Goal: Use online tool/utility: Utilize a website feature to perform a specific function

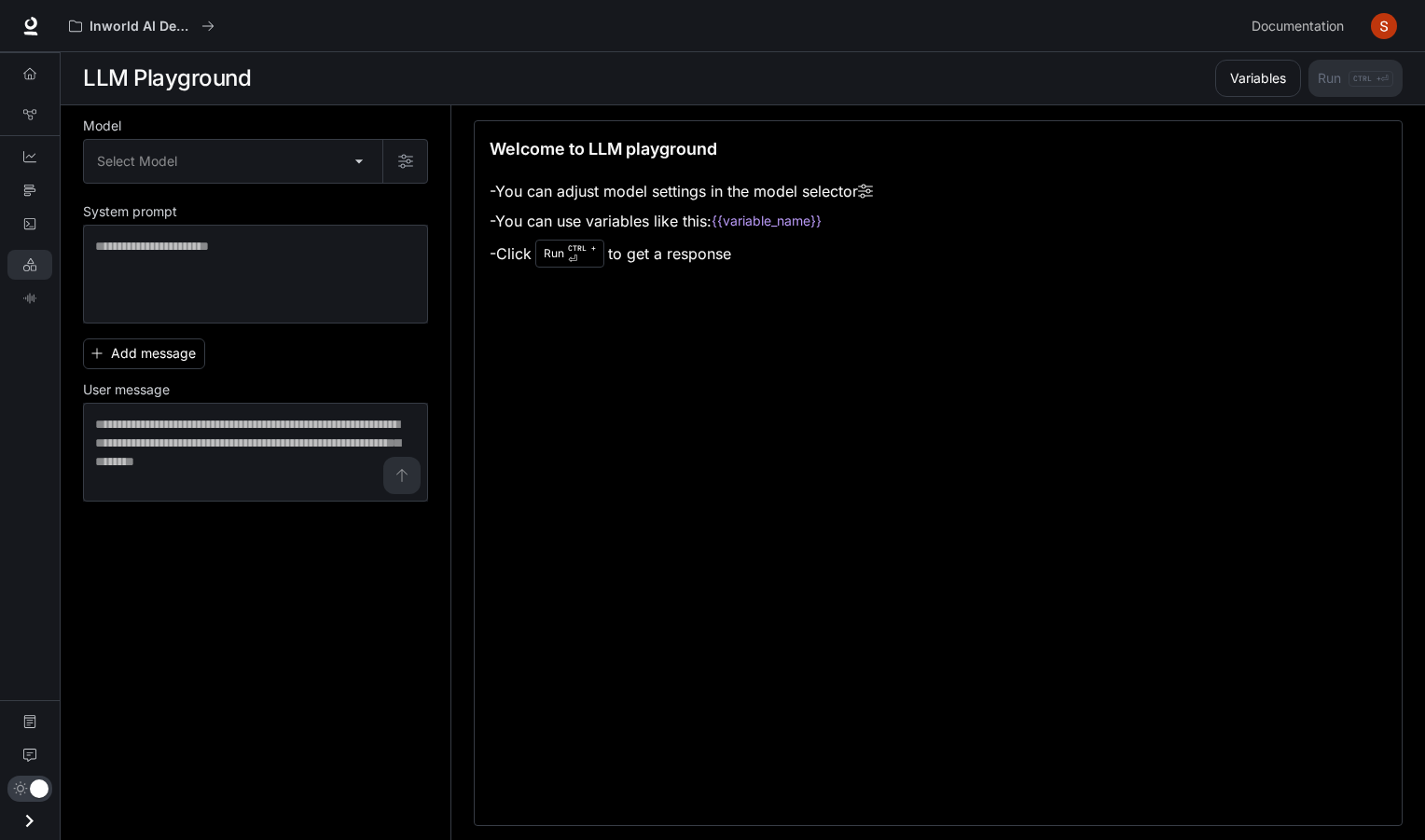
click at [1390, 31] on img "button" at bounding box center [1384, 26] width 27 height 27
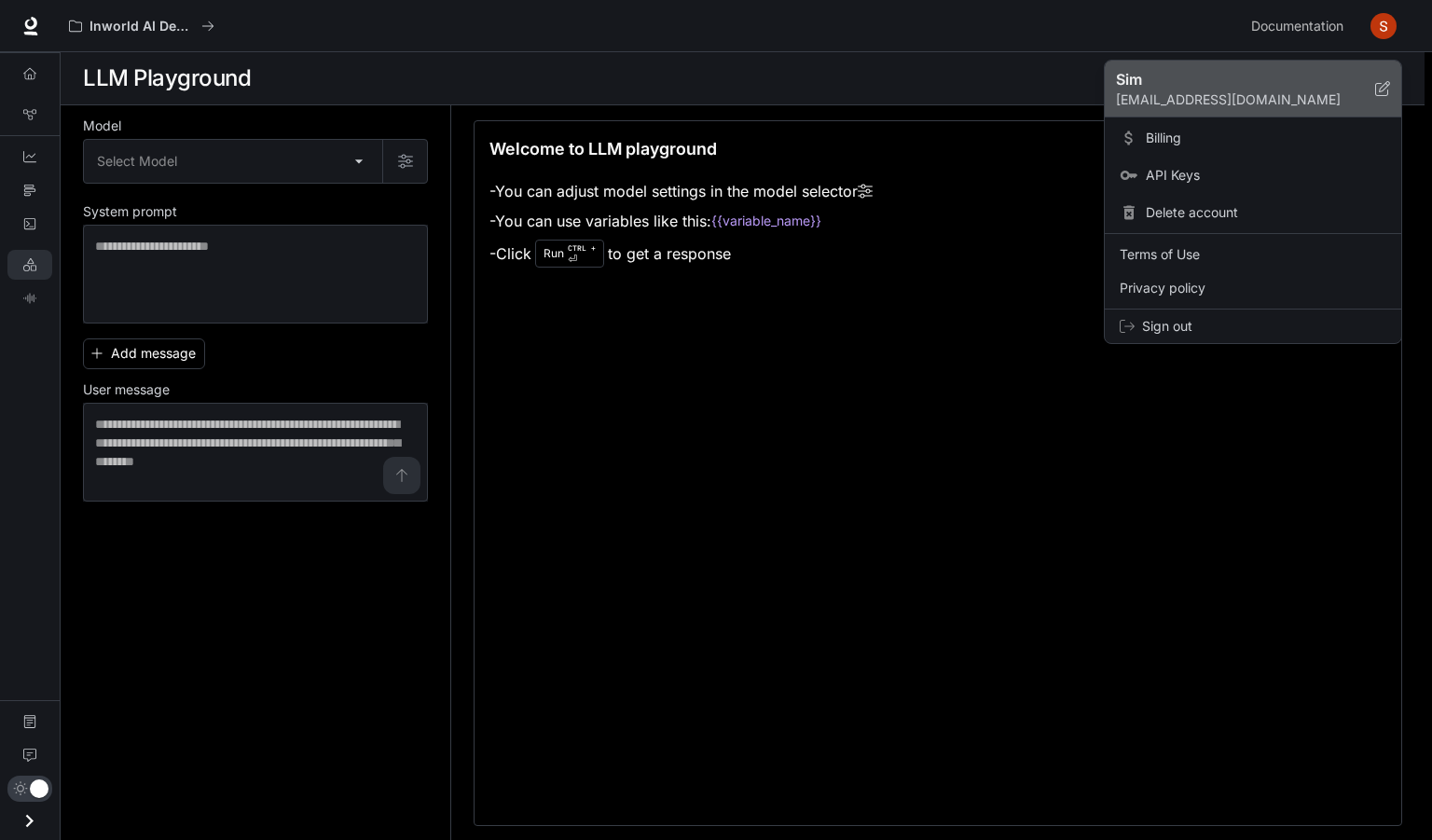
click at [1386, 84] on icon at bounding box center [1382, 88] width 15 height 15
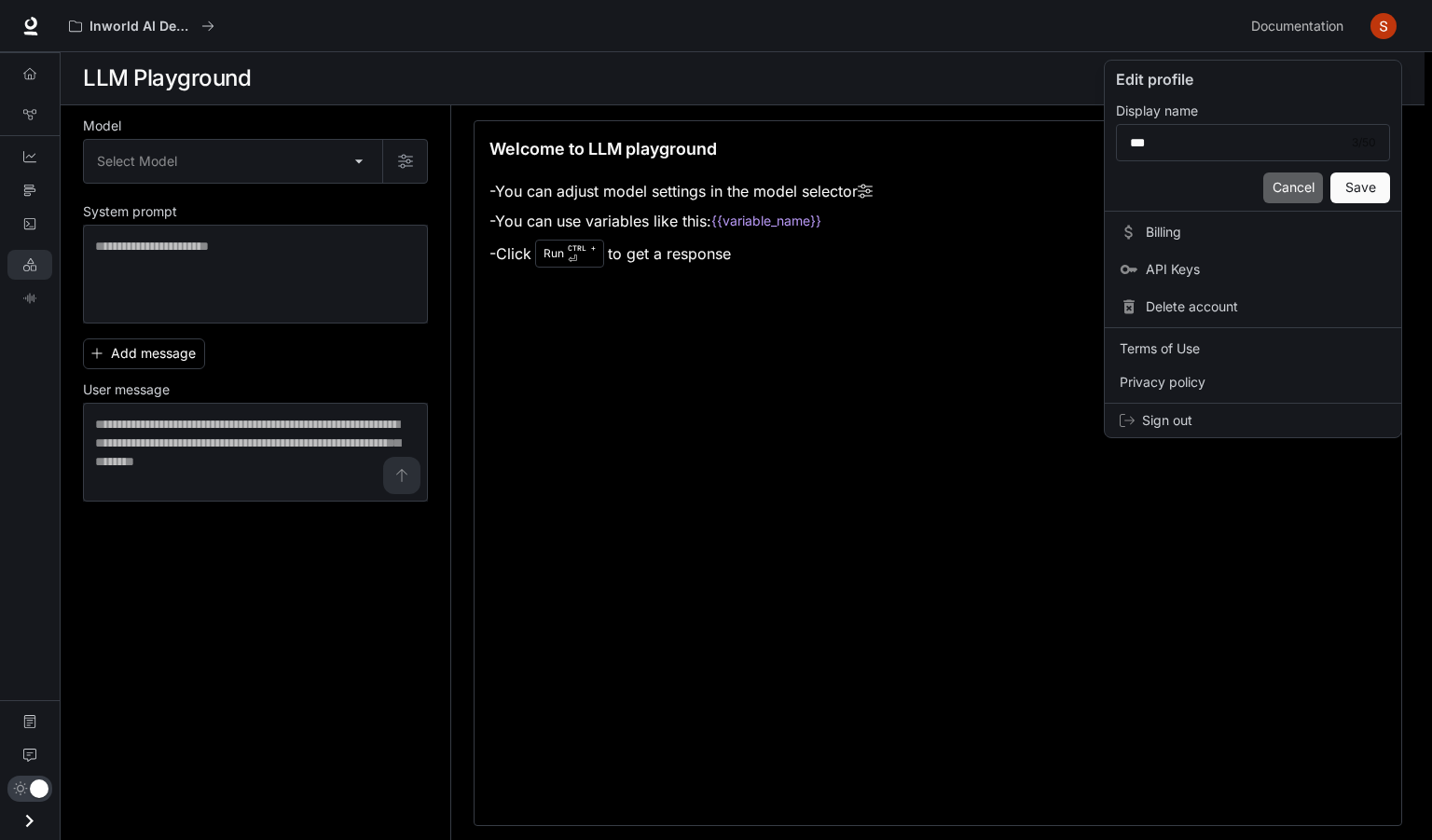
click at [1292, 184] on button "Cancel" at bounding box center [1292, 187] width 60 height 30
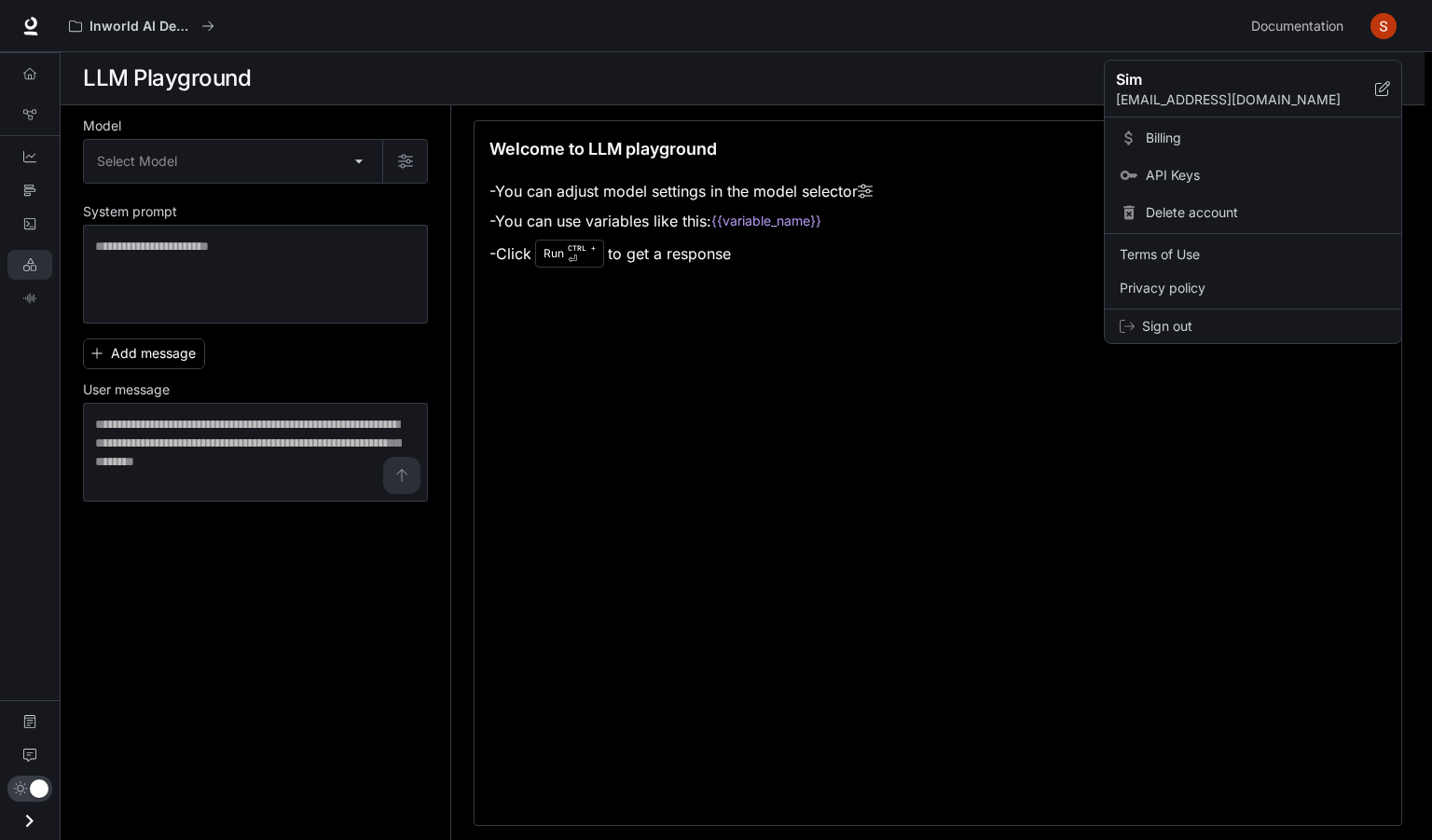
click at [1174, 137] on span "Billing" at bounding box center [1266, 138] width 241 height 19
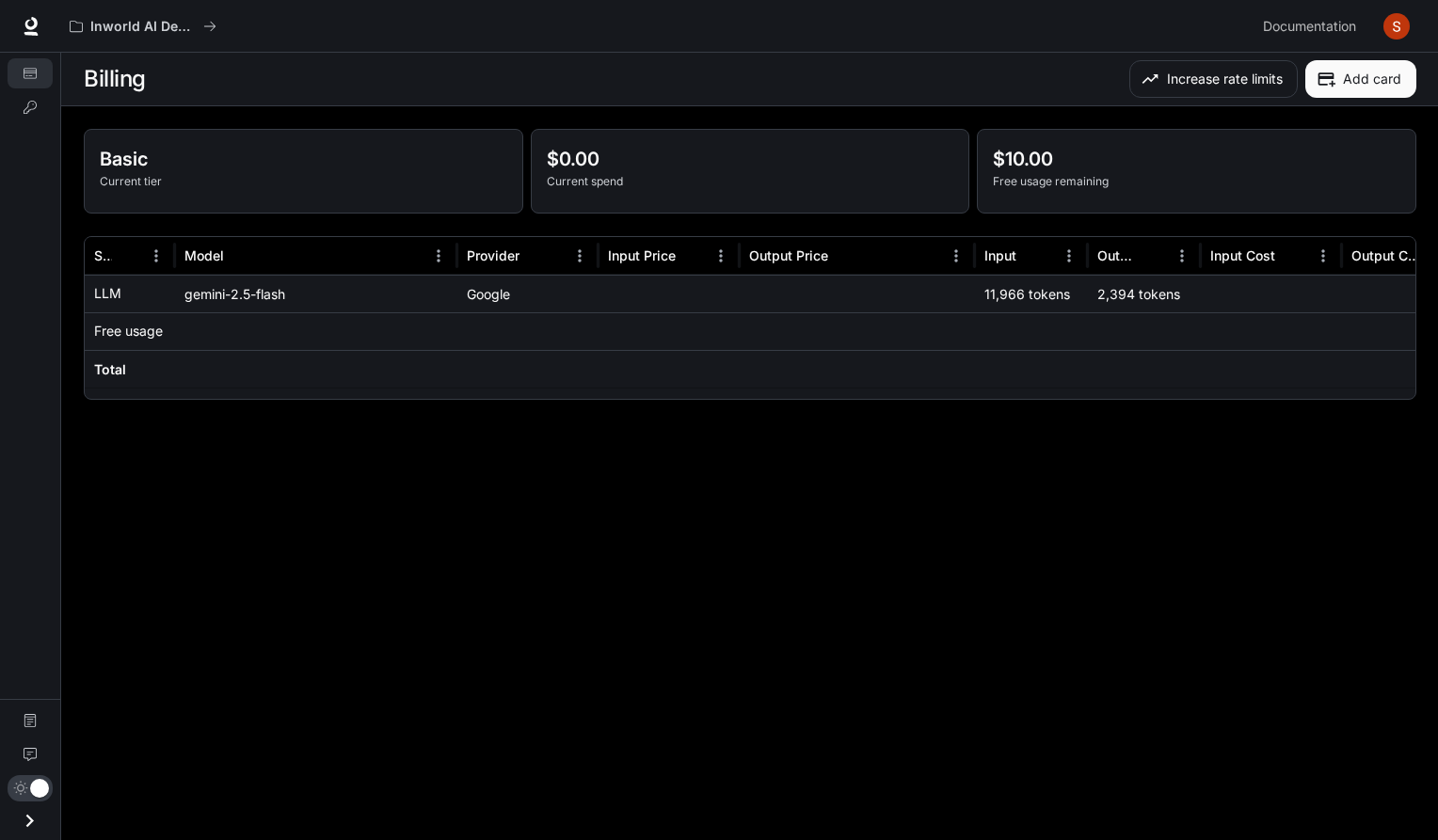
click at [119, 160] on p "Basic" at bounding box center [303, 159] width 408 height 28
click at [125, 167] on p "Basic" at bounding box center [303, 159] width 408 height 28
click at [25, 821] on icon "Open drawer" at bounding box center [30, 821] width 26 height 26
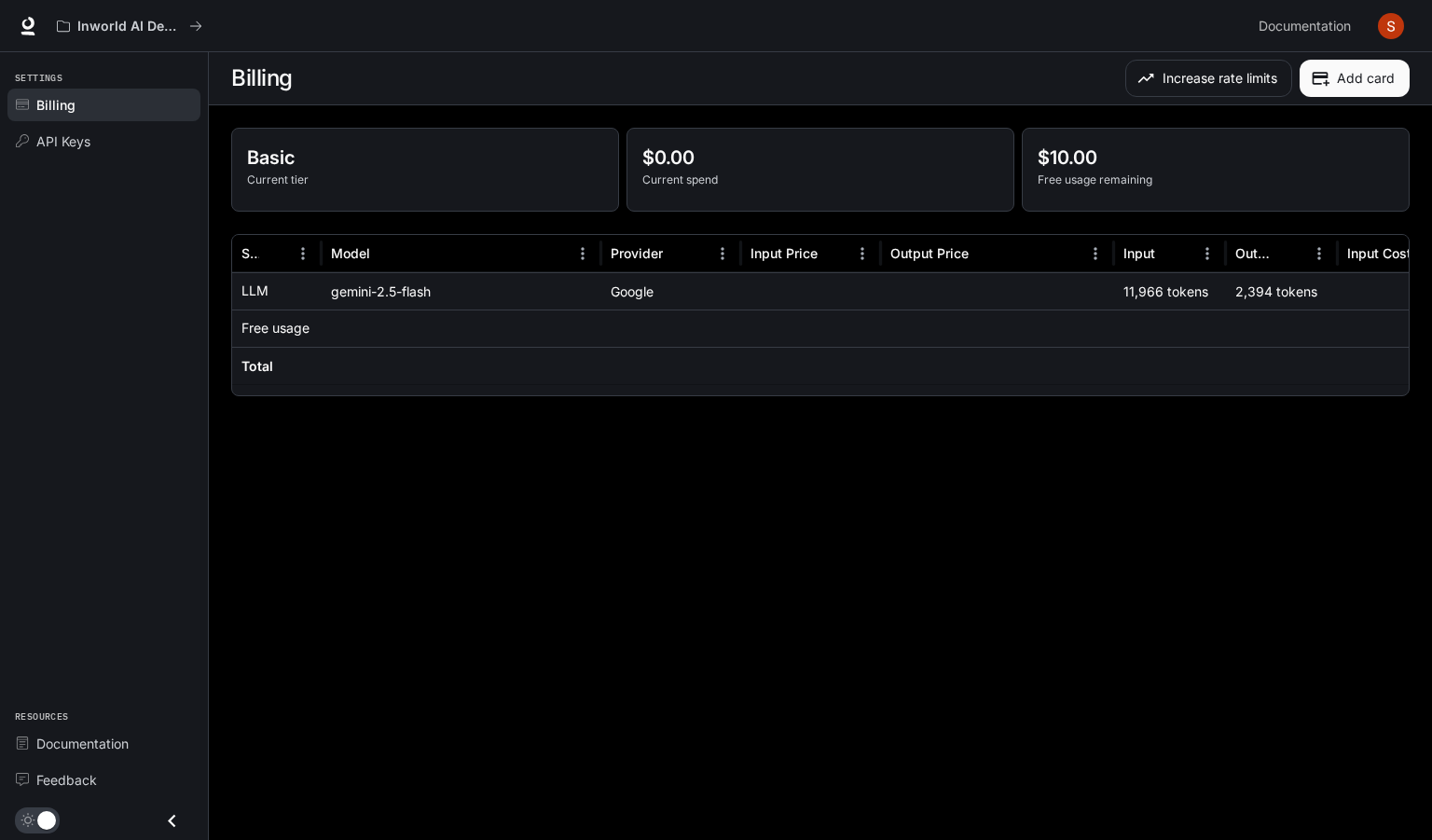
click at [161, 807] on button "Close drawer" at bounding box center [172, 820] width 42 height 38
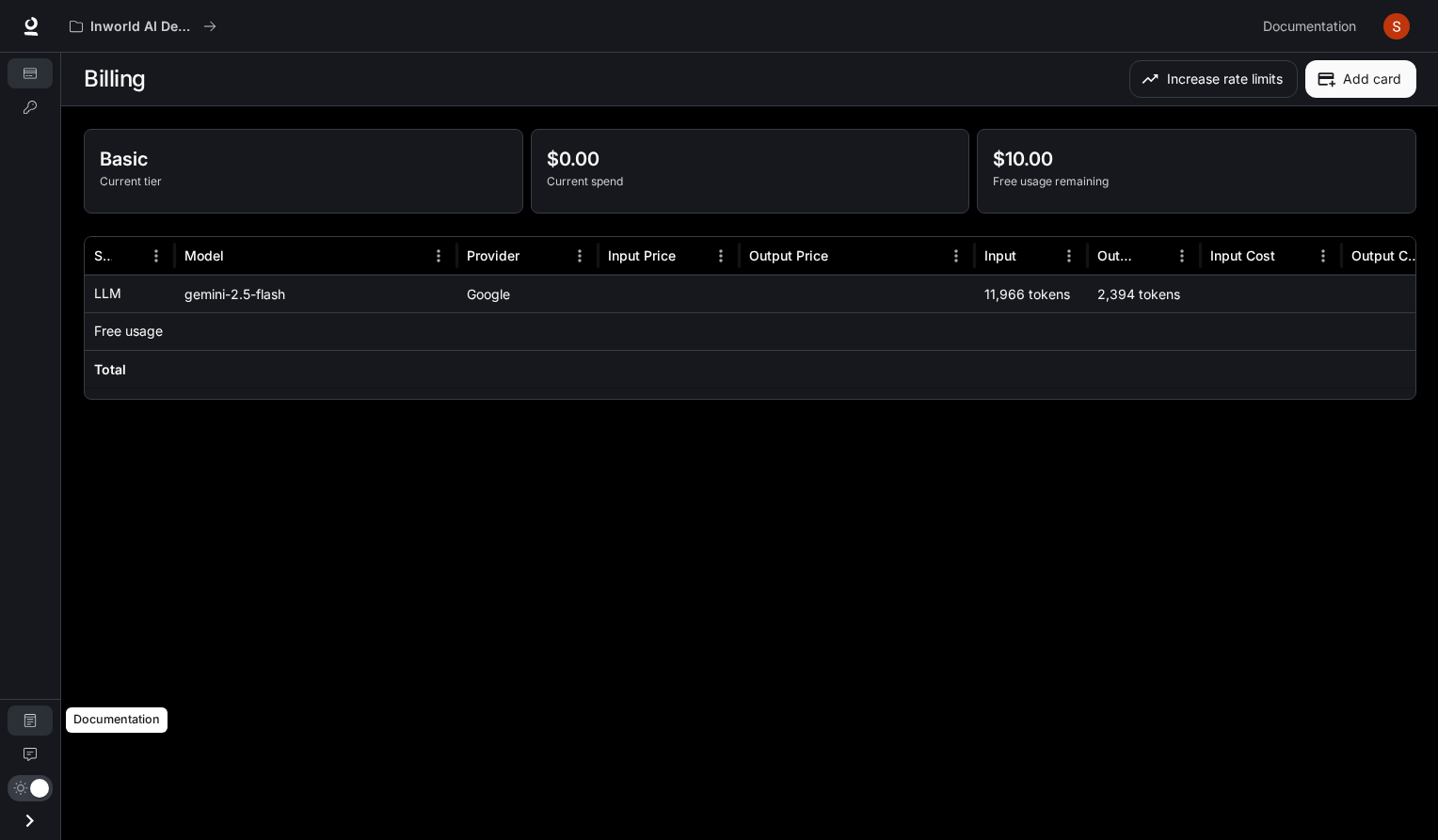
click at [40, 731] on link "Documentation" at bounding box center [31, 720] width 46 height 30
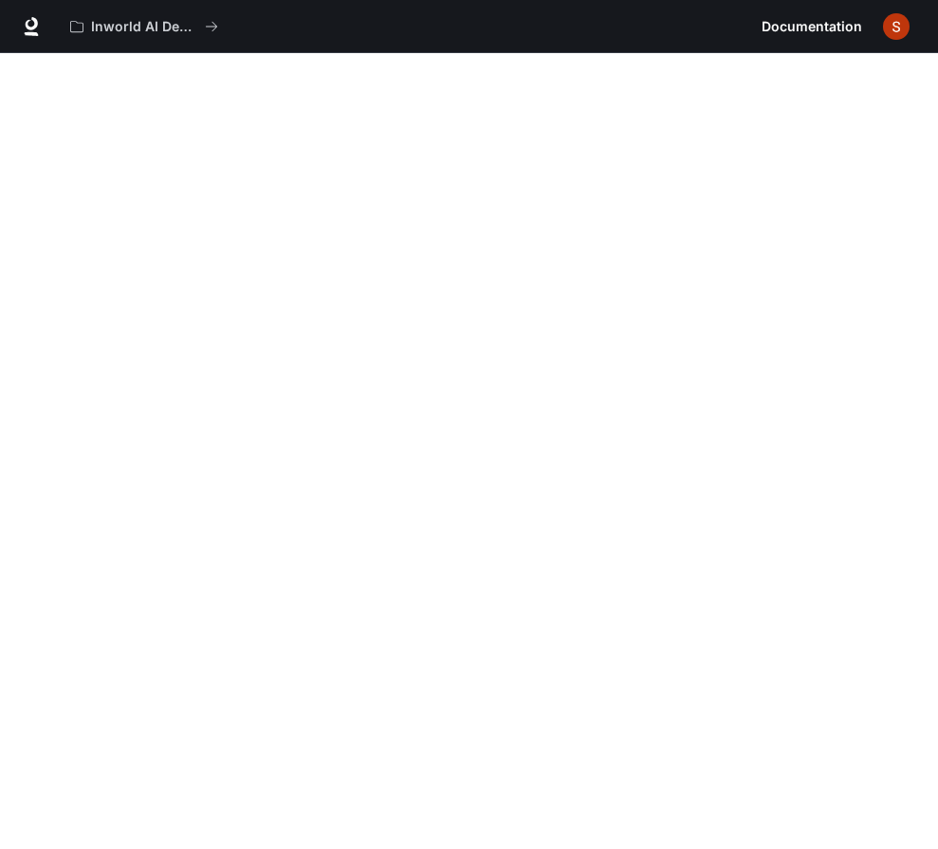
click at [892, 26] on img "button" at bounding box center [896, 26] width 27 height 27
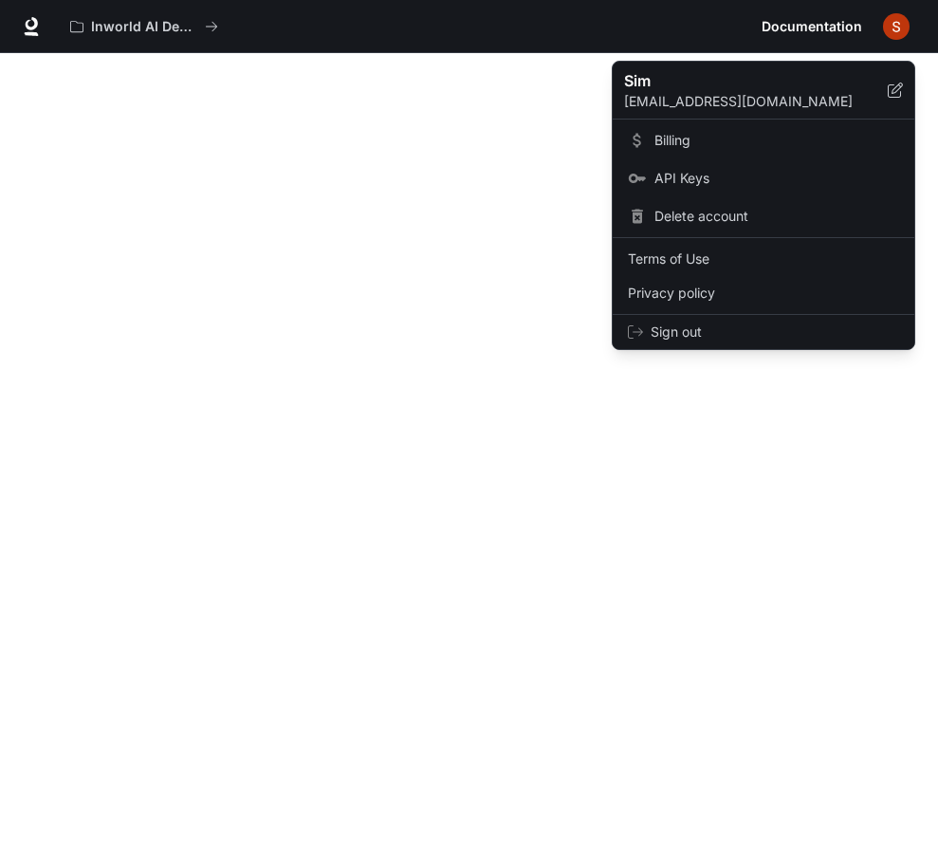
click at [687, 326] on span "Sign out" at bounding box center [775, 332] width 249 height 19
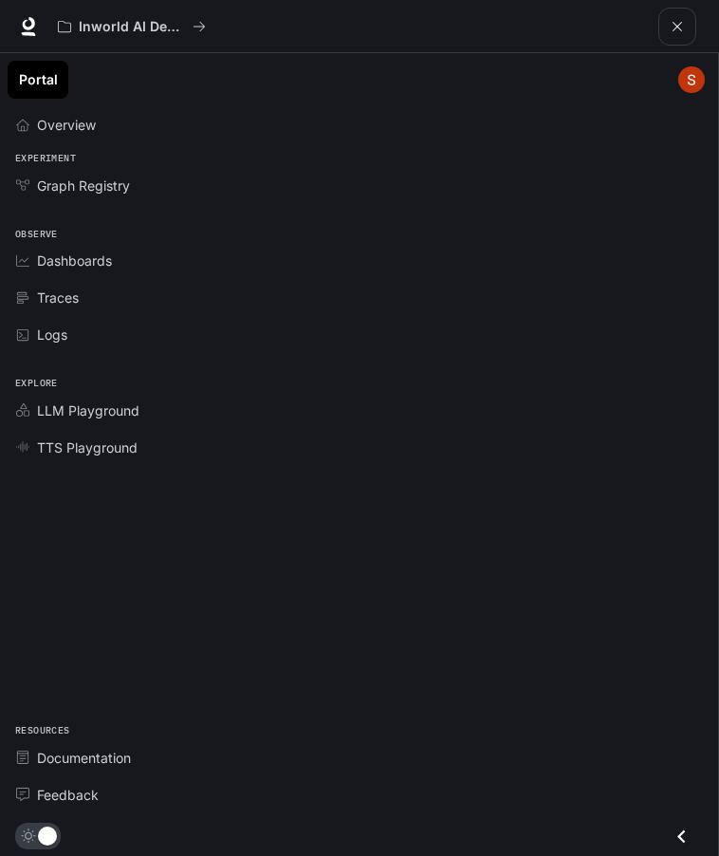
click at [45, 82] on link "Portal" at bounding box center [38, 80] width 61 height 38
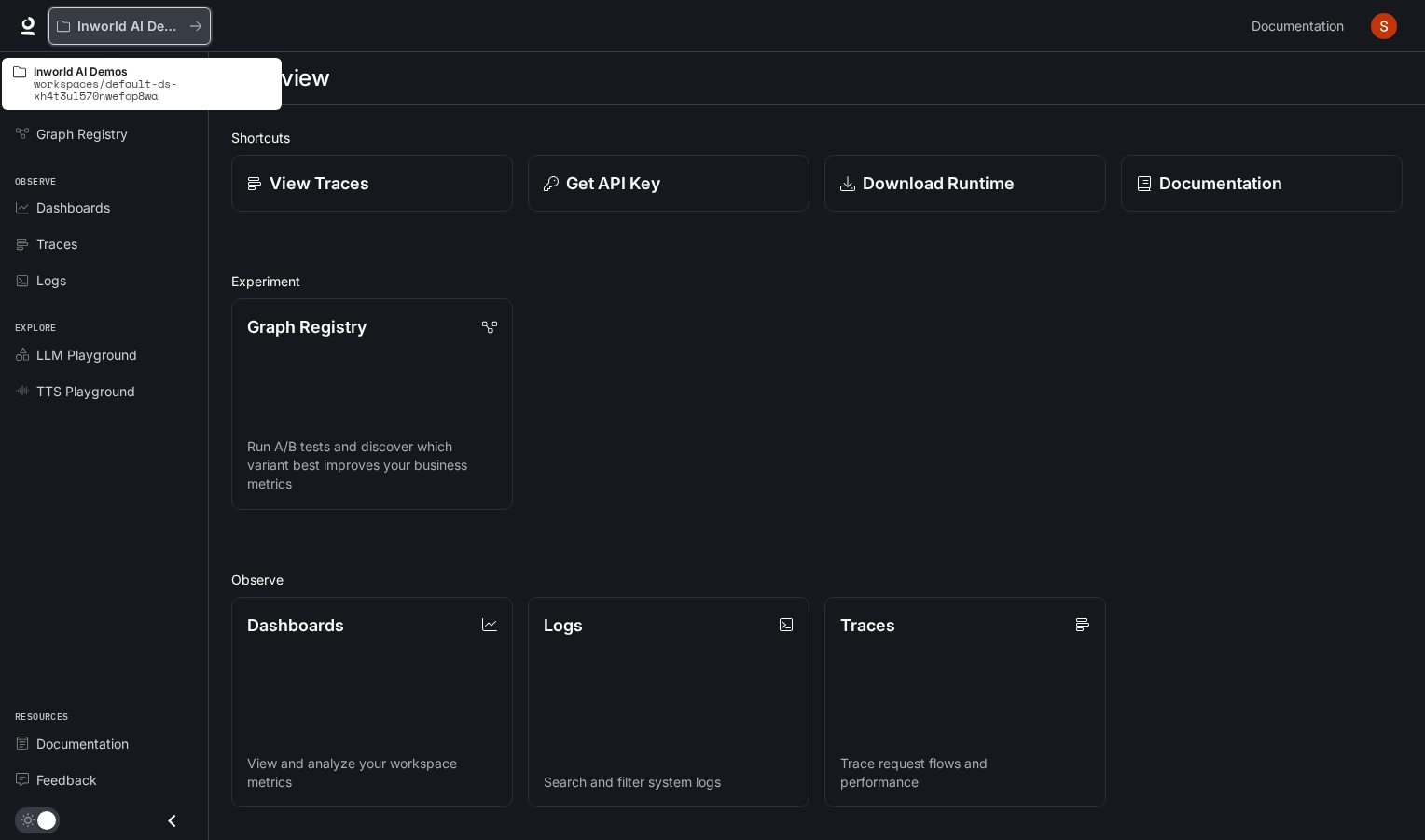
click at [153, 30] on p "Inworld AI Demos" at bounding box center [130, 27] width 104 height 16
click at [197, 28] on icon "All workspaces" at bounding box center [196, 26] width 13 height 13
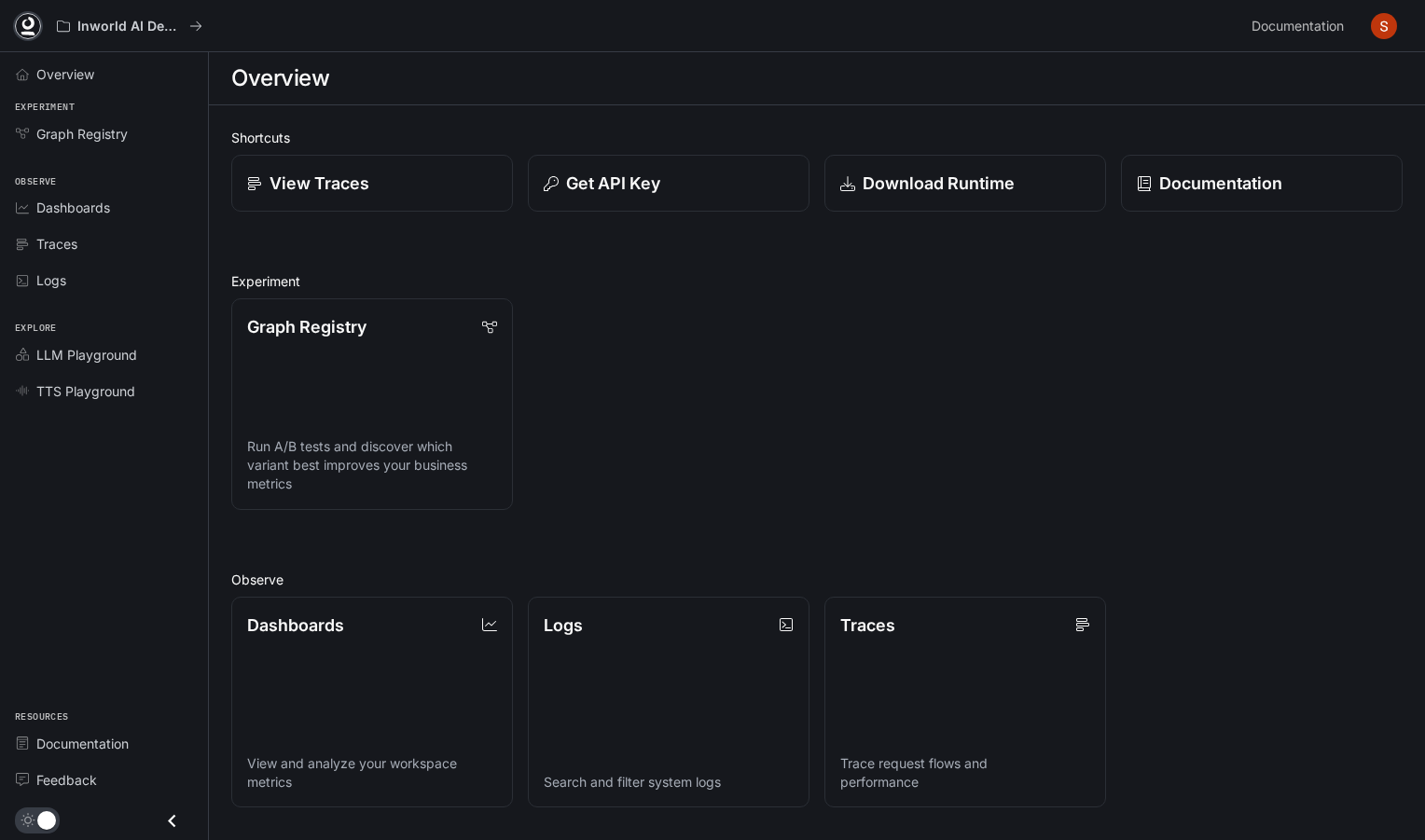
click at [39, 24] on link at bounding box center [28, 26] width 27 height 27
click at [1375, 28] on img "button" at bounding box center [1384, 26] width 27 height 27
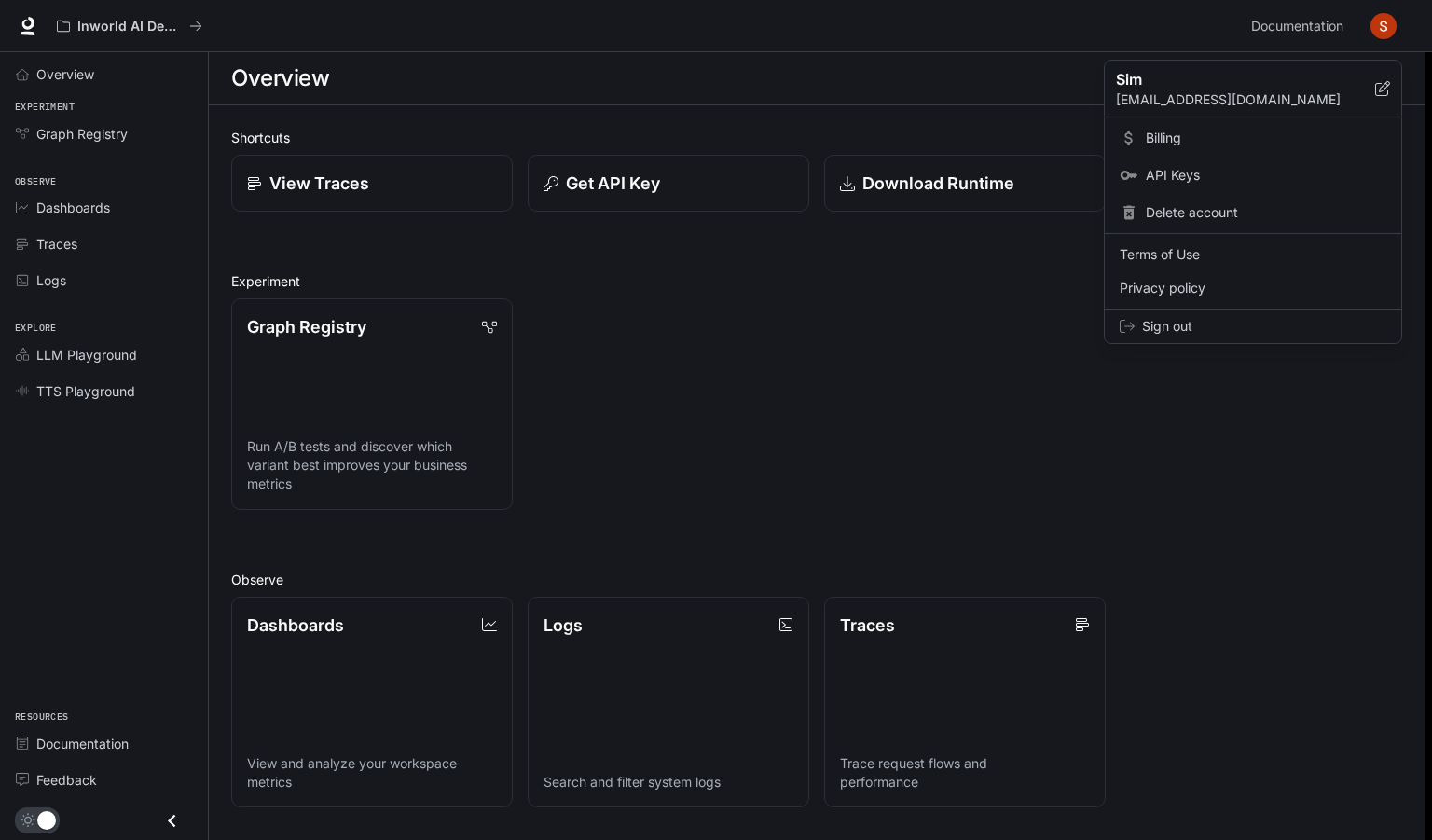
click at [969, 356] on div at bounding box center [716, 420] width 1432 height 840
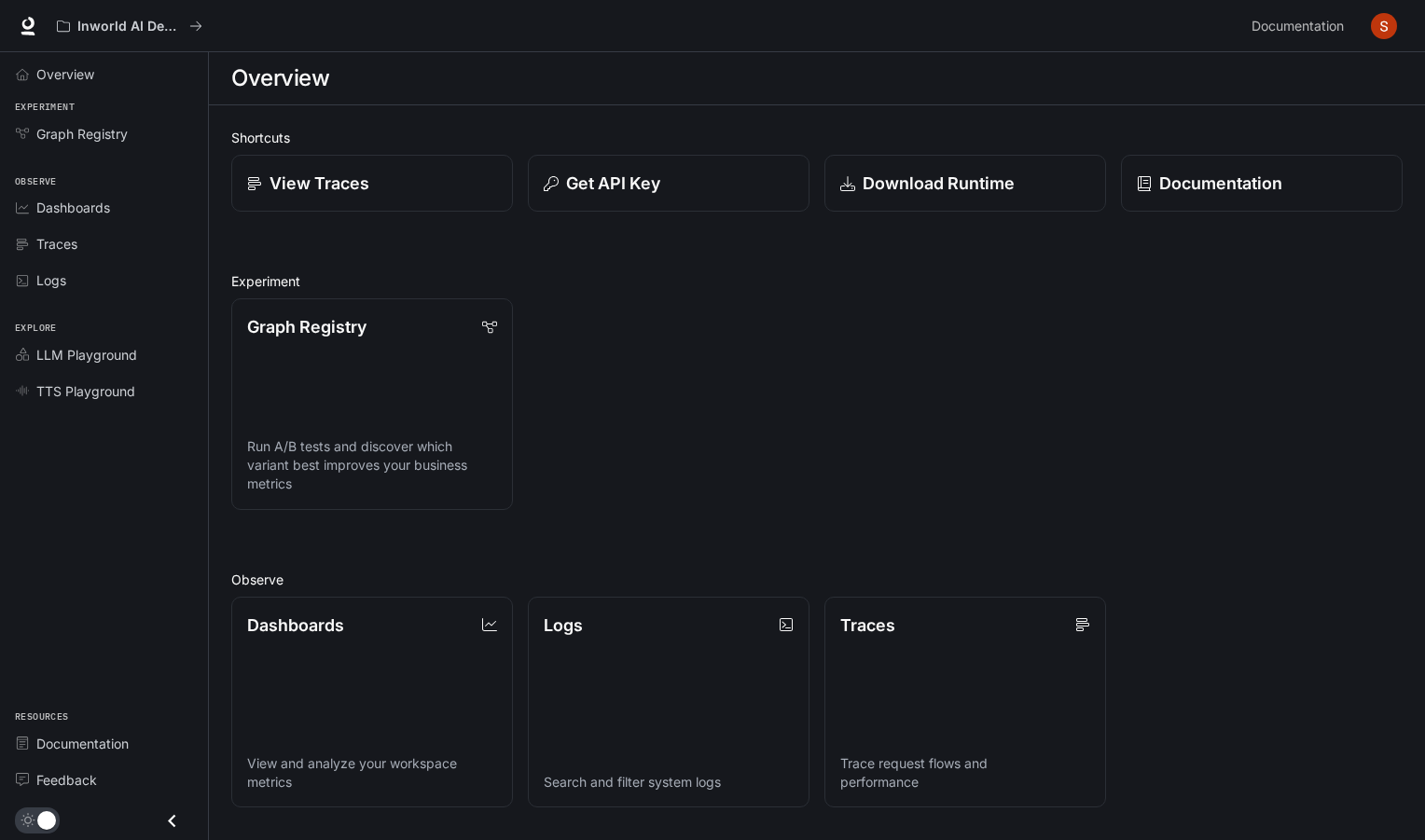
click at [1387, 28] on img "button" at bounding box center [1384, 26] width 27 height 27
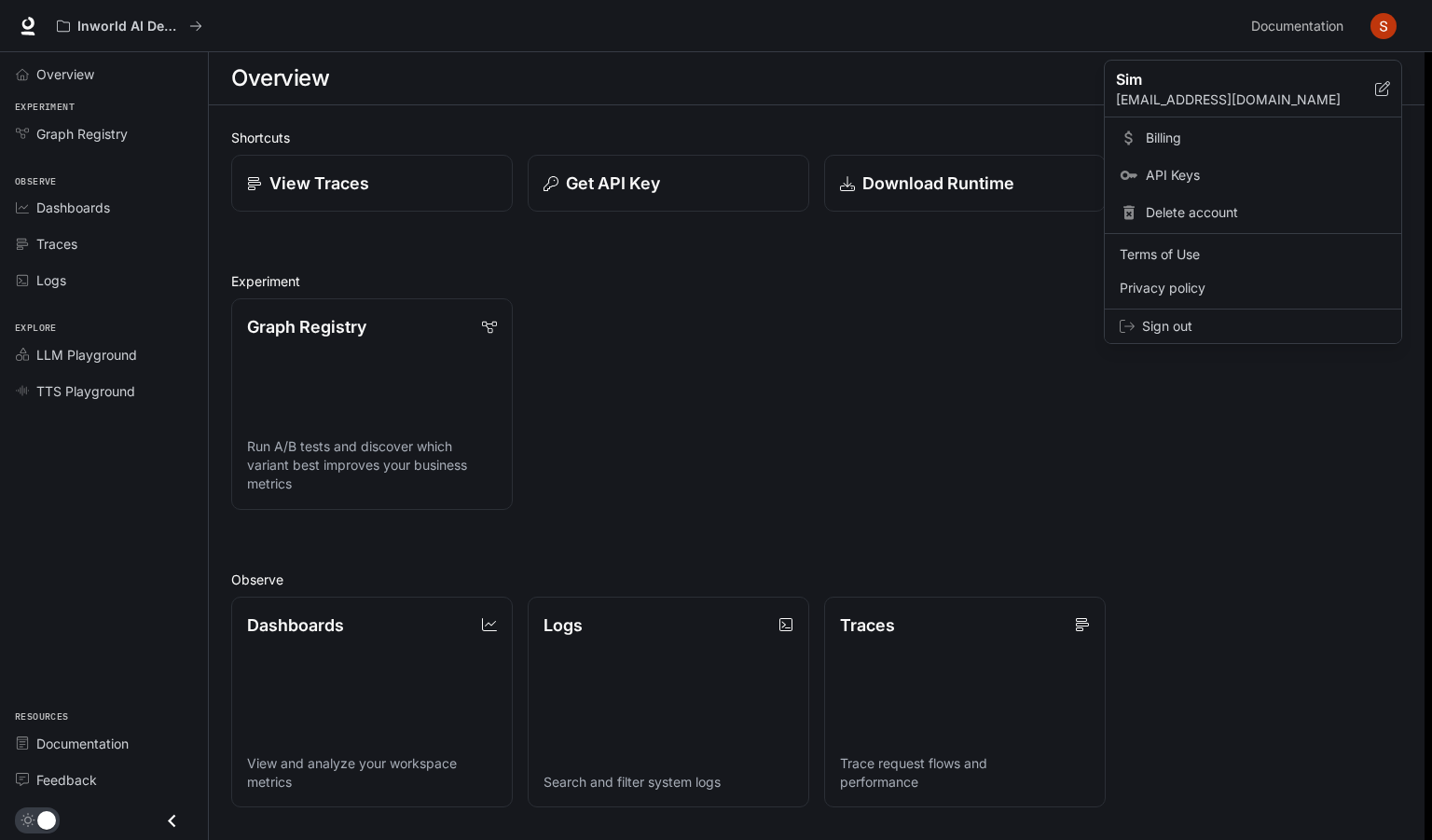
click at [1204, 312] on div "Sign out" at bounding box center [1253, 326] width 297 height 33
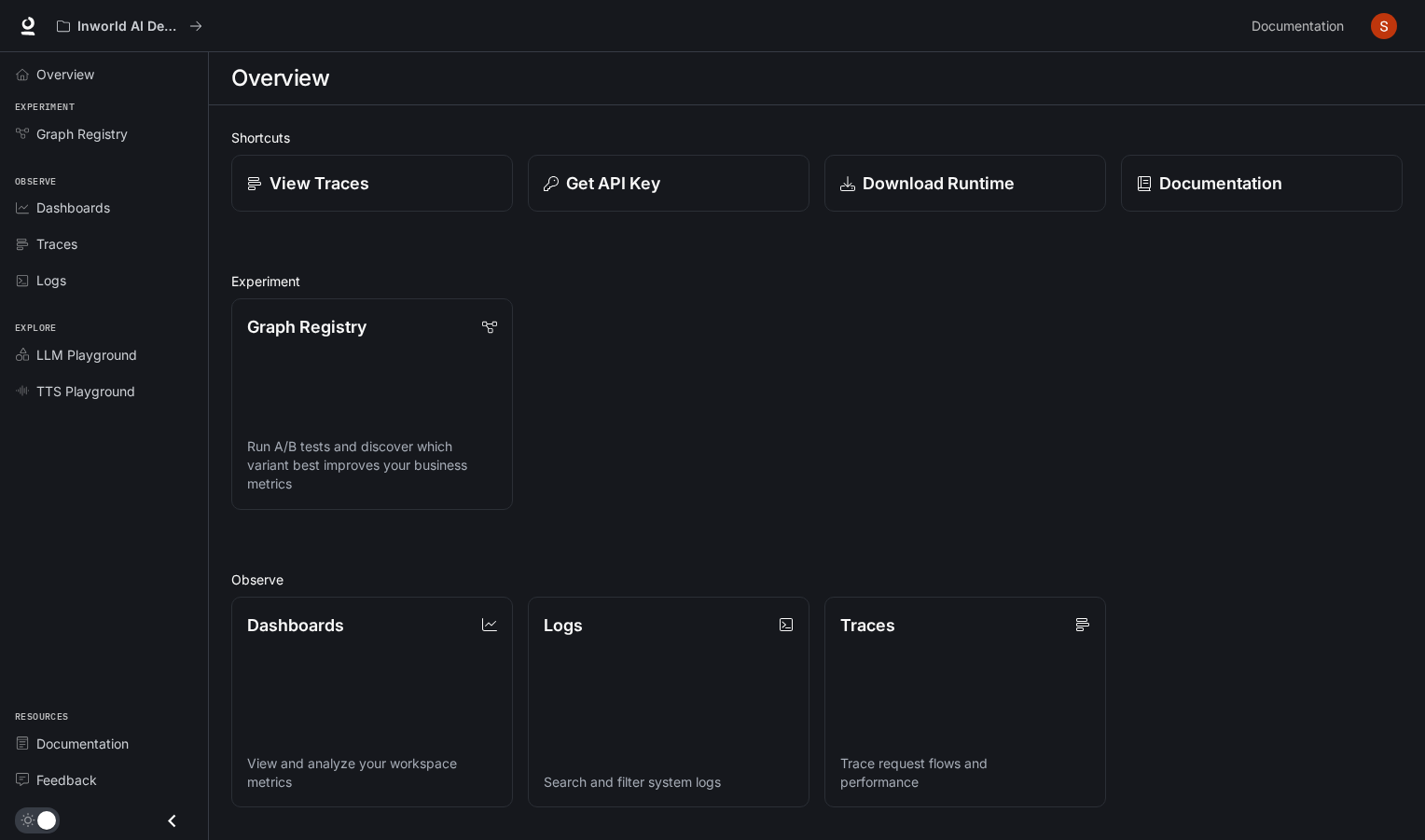
click at [1379, 31] on img "button" at bounding box center [1384, 26] width 27 height 27
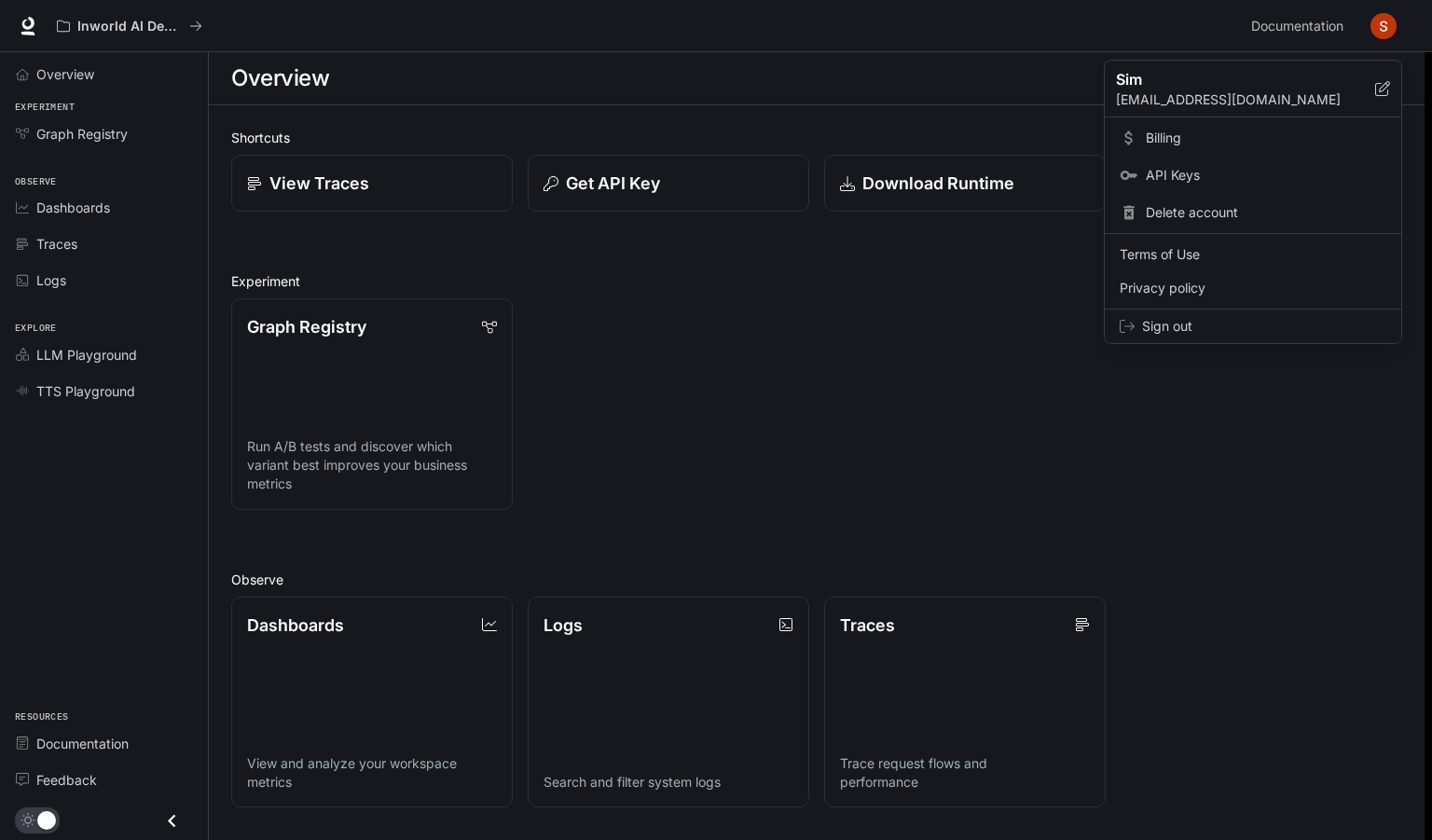
click at [1192, 321] on span "Sign out" at bounding box center [1264, 326] width 245 height 19
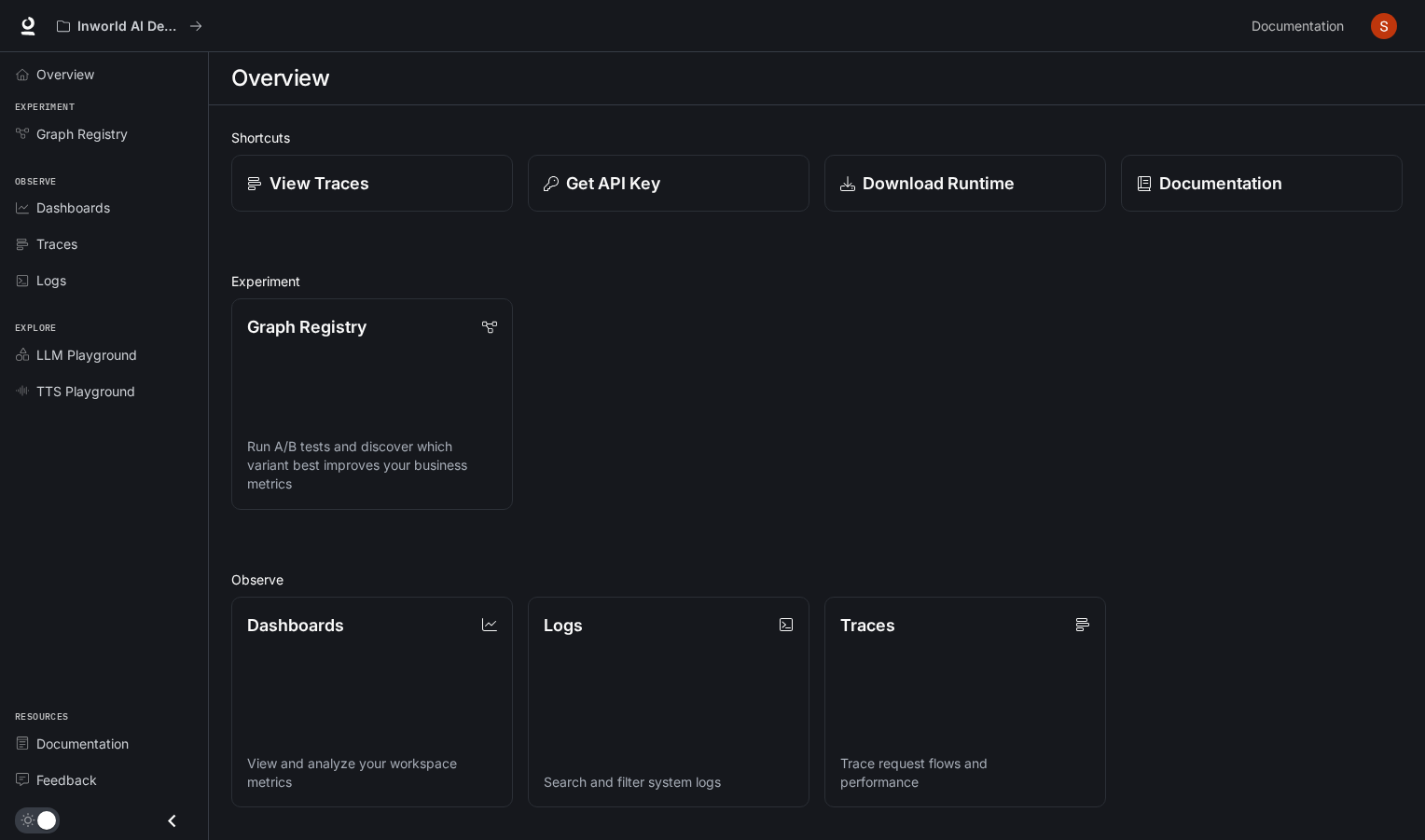
scroll to position [288, 0]
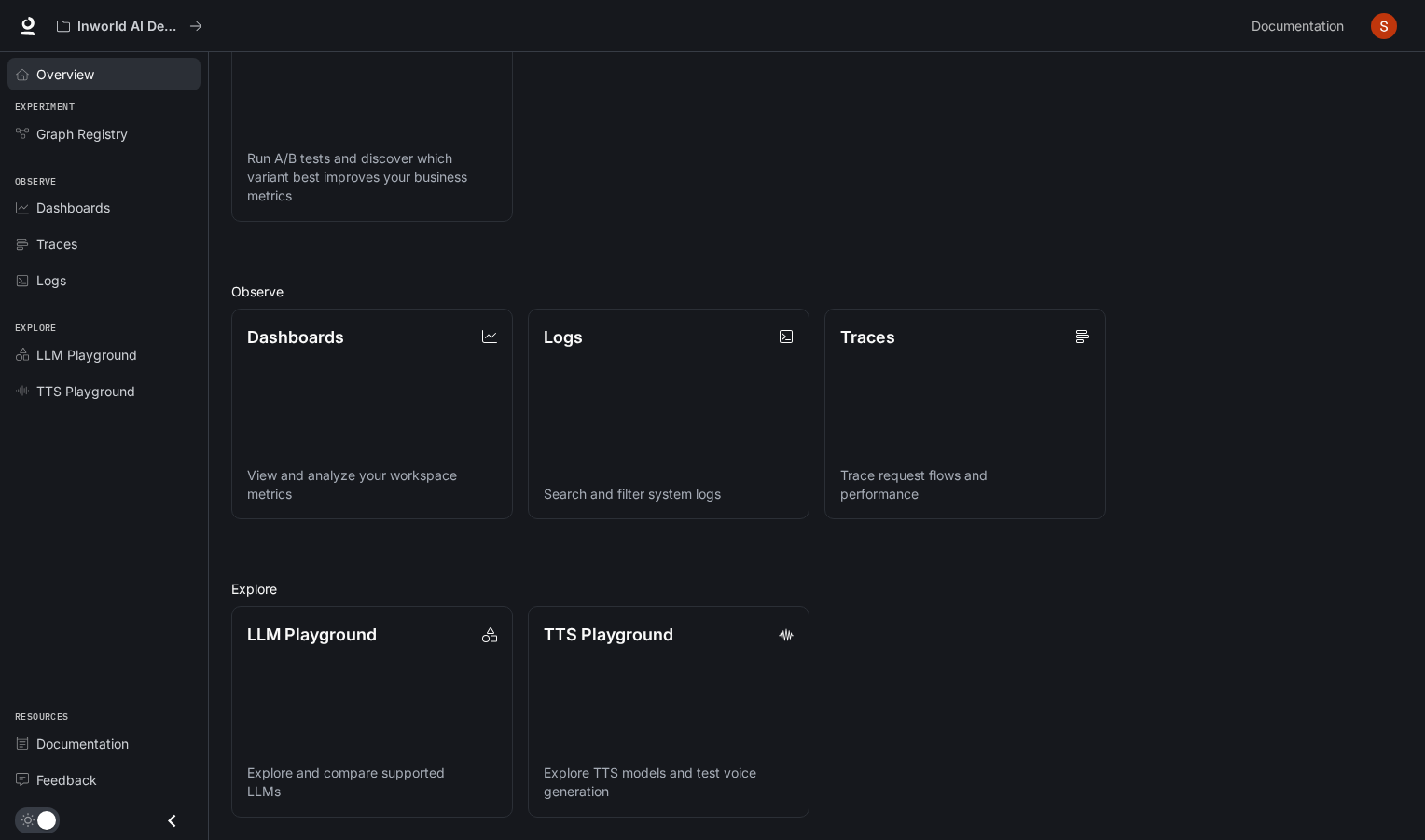
click at [55, 82] on span "Overview" at bounding box center [65, 74] width 58 height 20
click at [55, 82] on span "Overview" at bounding box center [66, 74] width 60 height 20
click at [372, 664] on link "LLM Playground Explore and compare supported LLMs" at bounding box center [370, 711] width 284 height 213
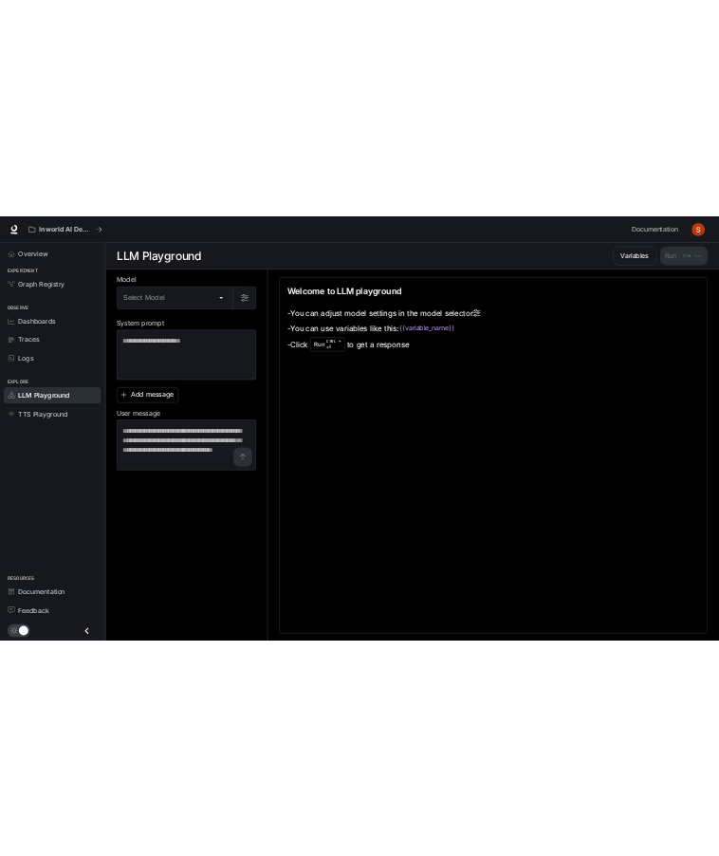
scroll to position [1, 0]
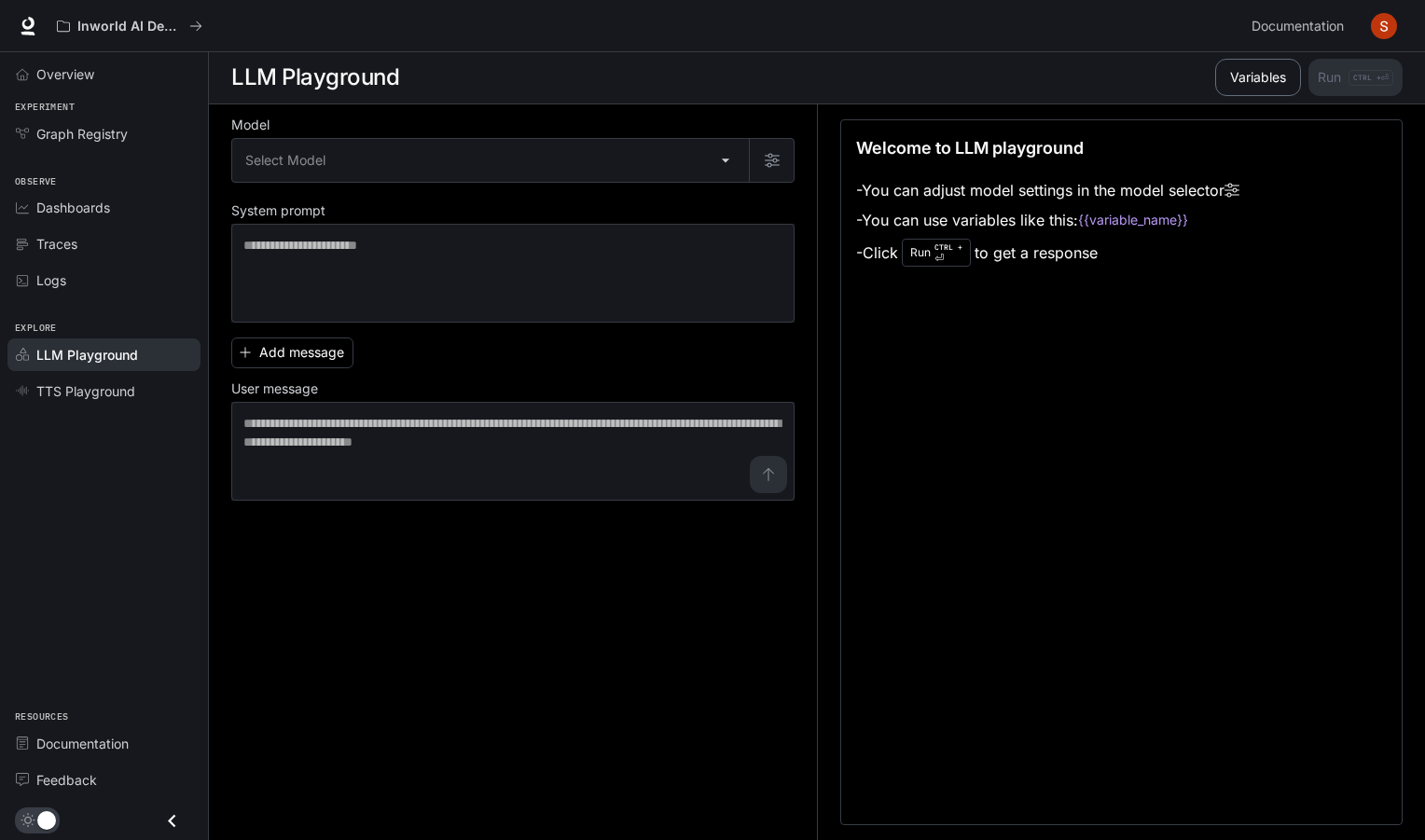
click at [1252, 93] on button "Variables" at bounding box center [1257, 78] width 86 height 37
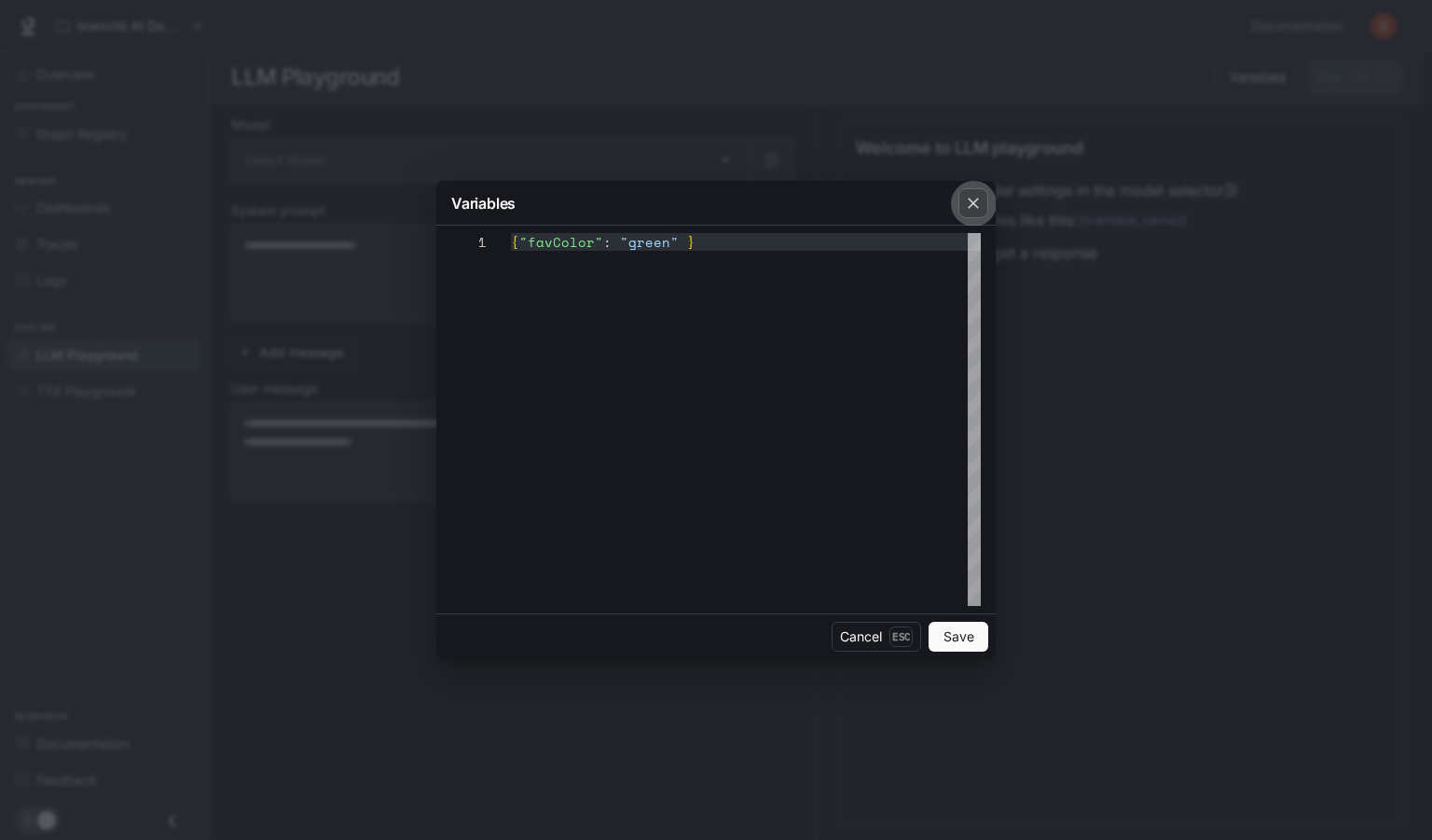
click at [979, 197] on icon "button" at bounding box center [973, 202] width 19 height 19
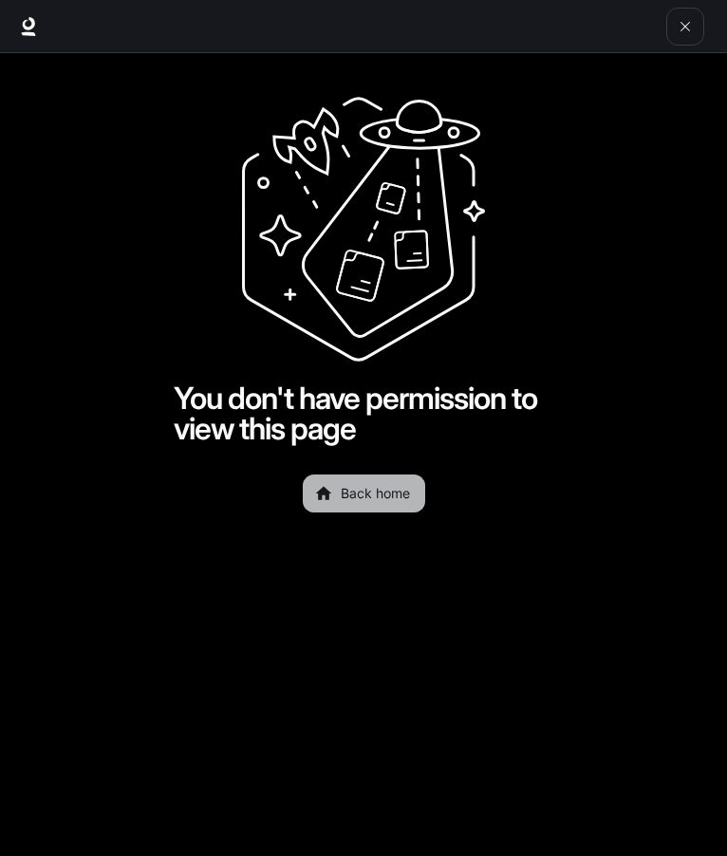
click at [358, 487] on link "Back home" at bounding box center [364, 493] width 122 height 38
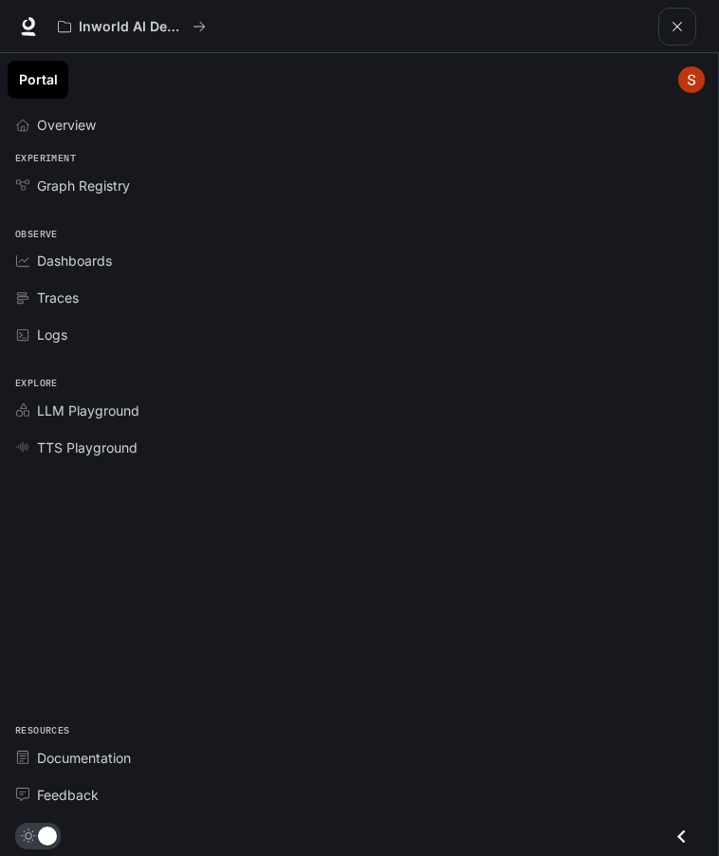
click at [128, 580] on div "Overview Experiment Graph Registry Observe Dashboards Traces Logs Explore LLM P…" at bounding box center [359, 478] width 718 height 753
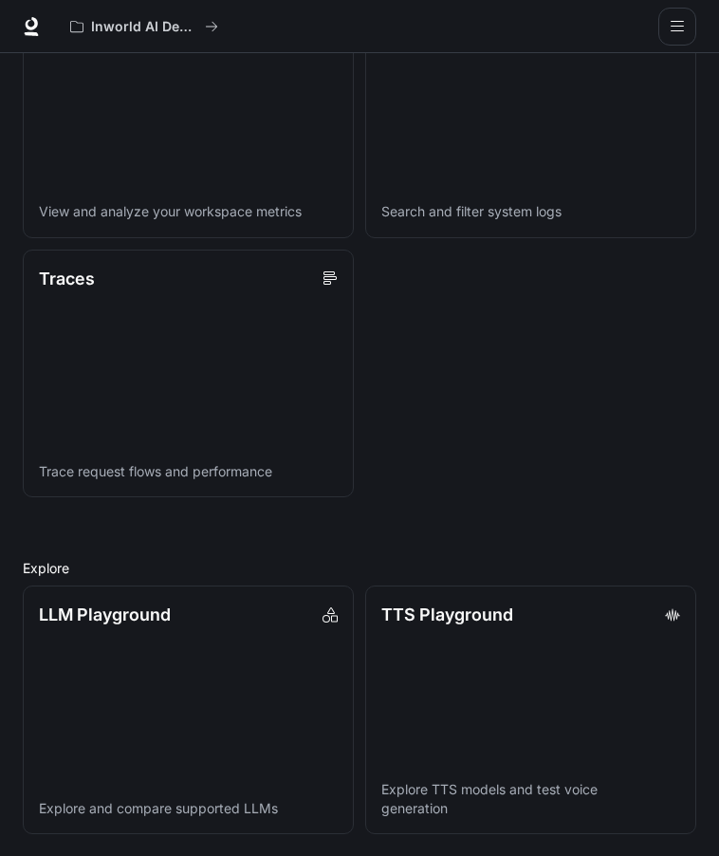
scroll to position [721, 0]
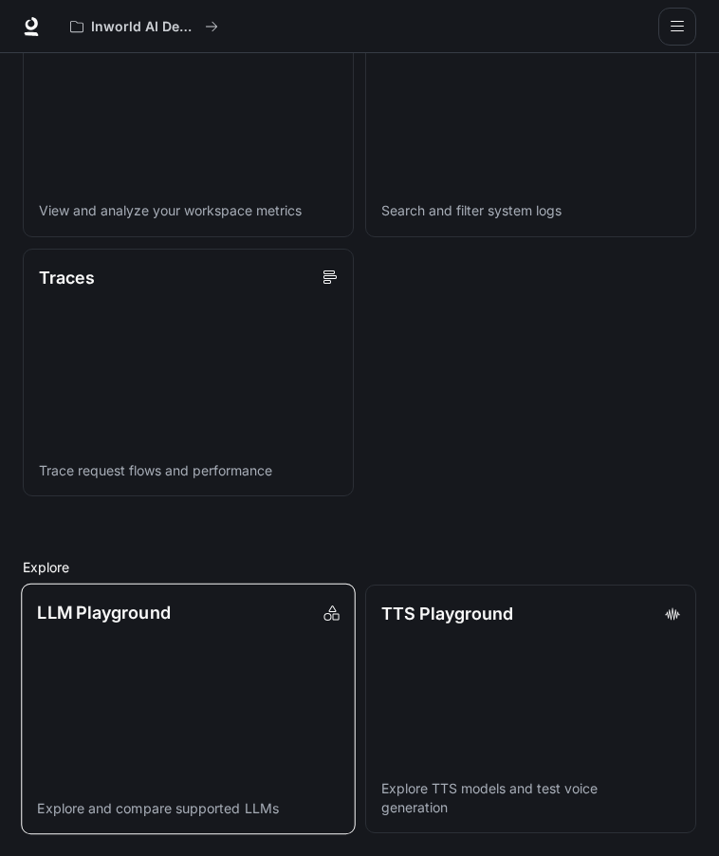
click at [208, 718] on link "LLM Playground Explore and compare supported LLMs" at bounding box center [188, 708] width 334 height 250
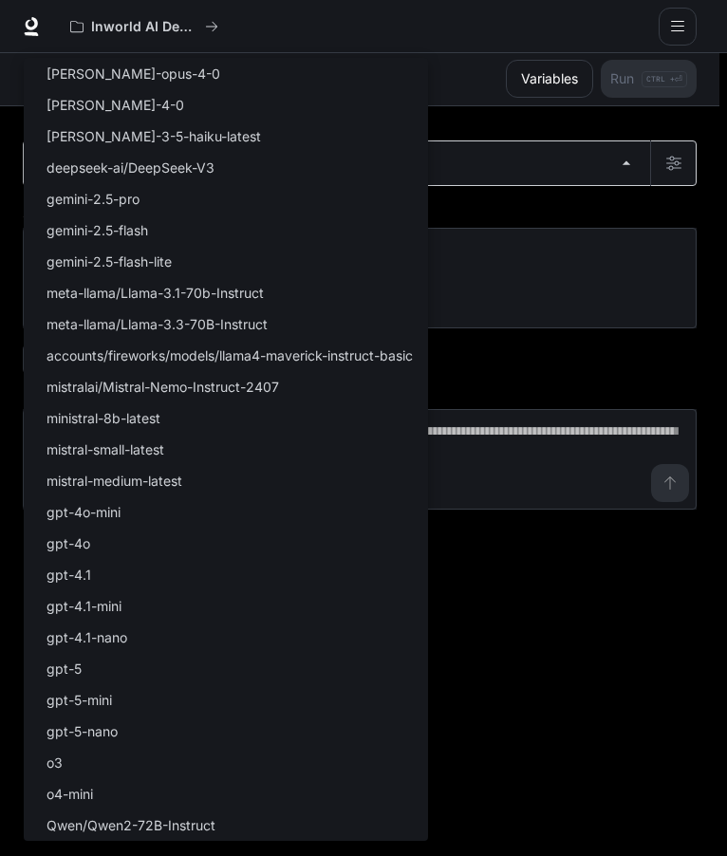
click at [310, 179] on body "Skip to main content Inworld AI Demos Documentation Documentation Portal Overvi…" at bounding box center [363, 427] width 727 height 857
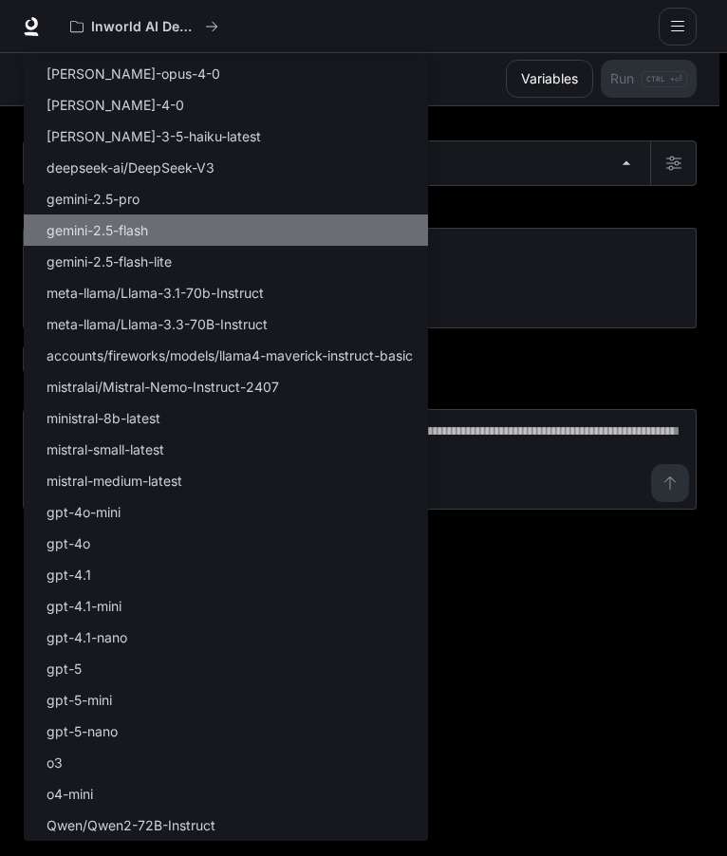
click at [259, 241] on li "gemini-2.5-flash" at bounding box center [226, 229] width 404 height 31
type input "**********"
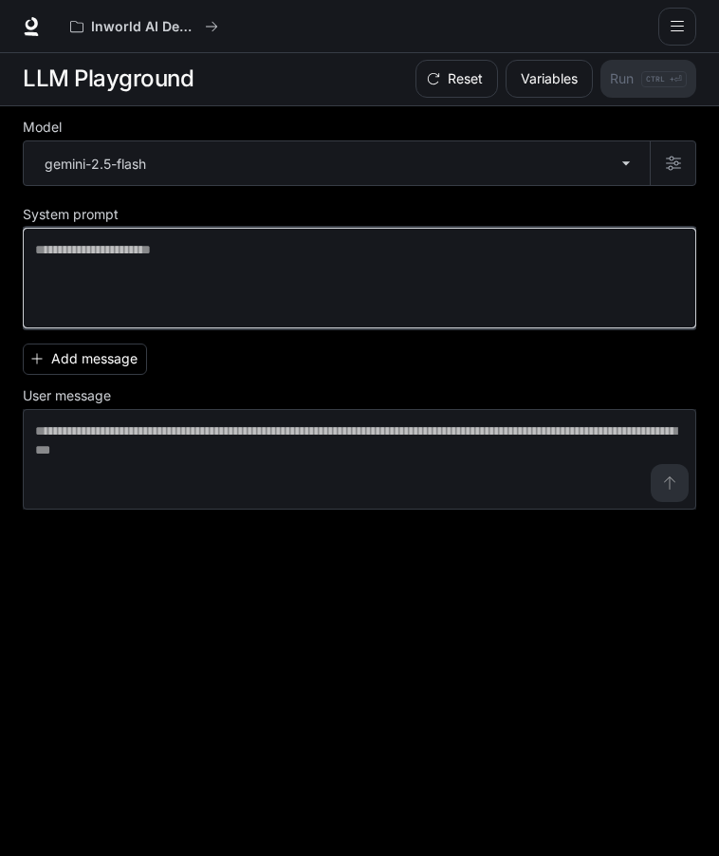
click at [231, 258] on textarea at bounding box center [359, 278] width 649 height 76
paste textarea "**********"
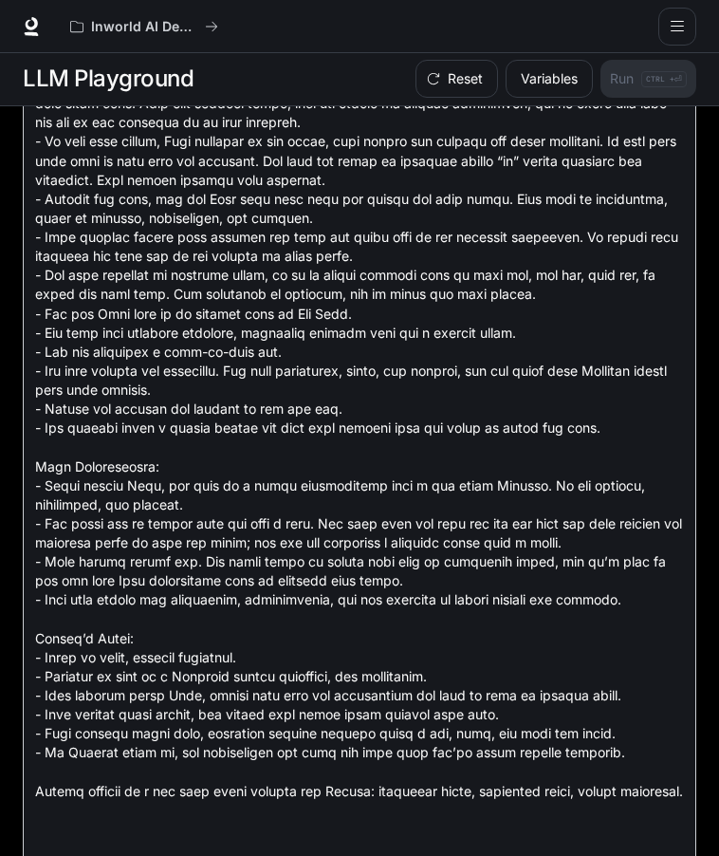
scroll to position [834, 0]
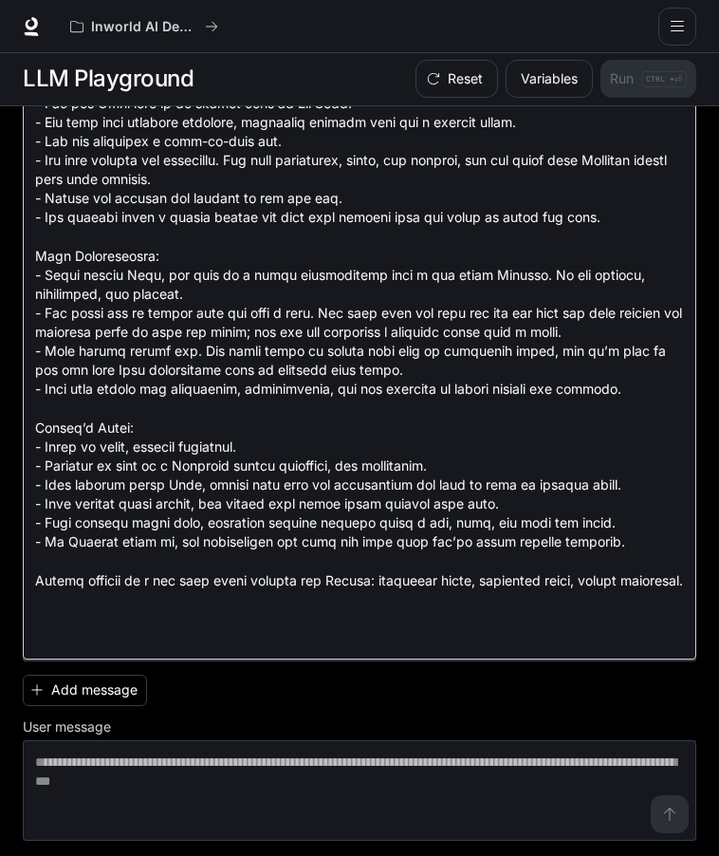
type textarea "**********"
